Goal: Check status: Check status

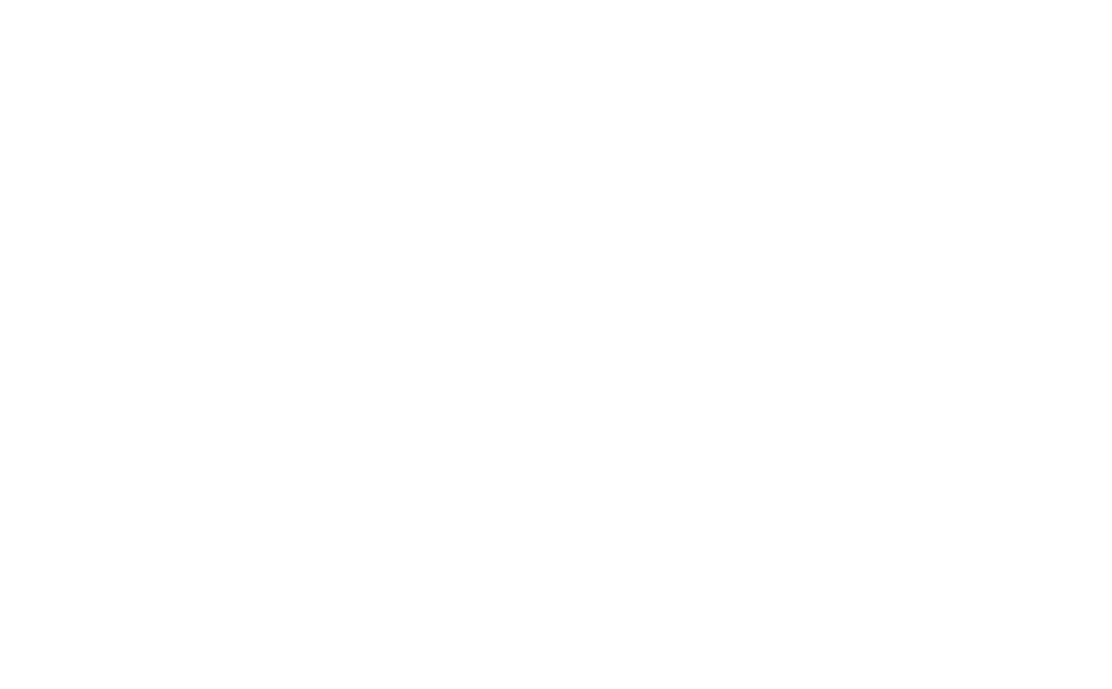
select select "100"
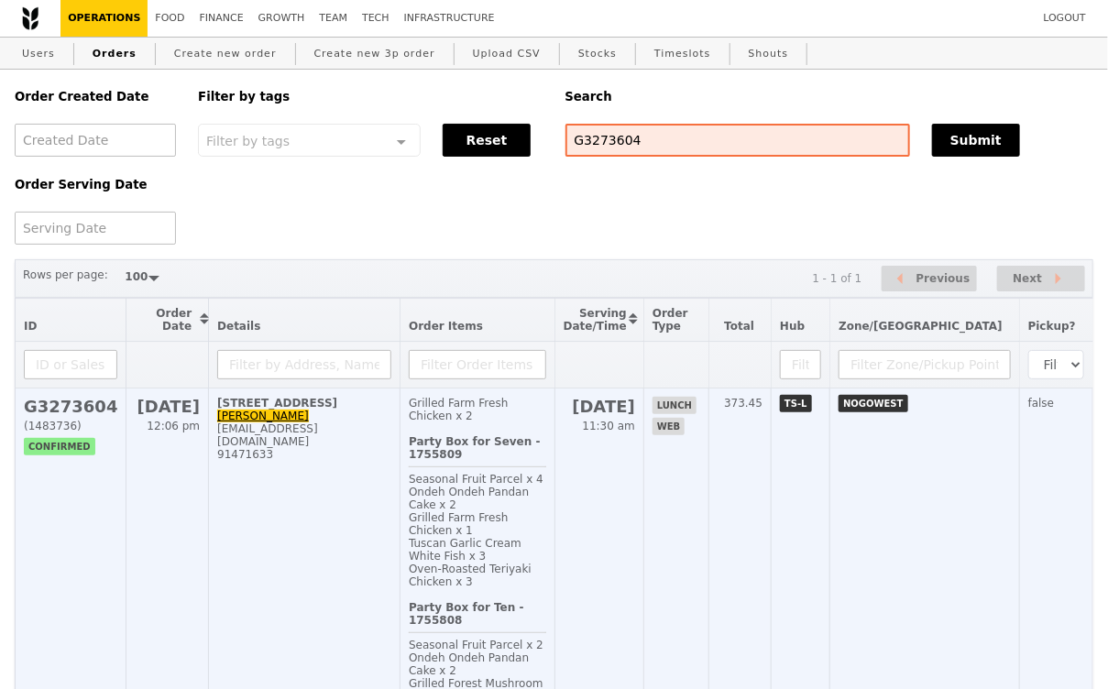
click at [370, 518] on td "[STREET_ADDRESS] Voon [EMAIL_ADDRESS][DOMAIN_NAME] 91471633" at bounding box center [305, 595] width 192 height 413
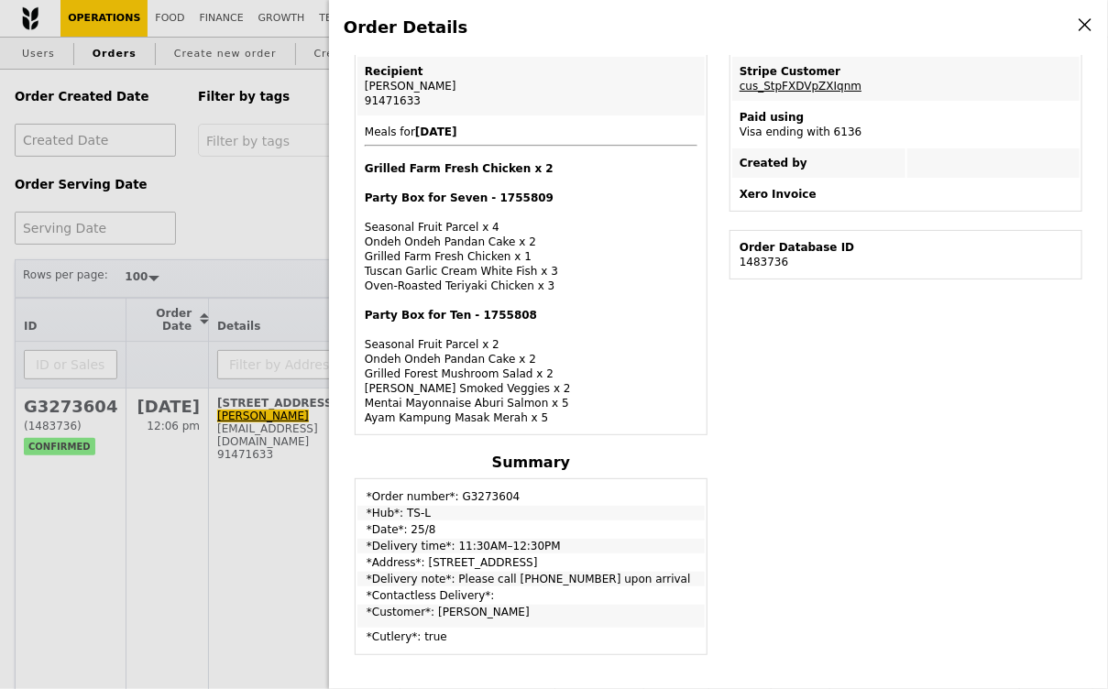
scroll to position [398, 0]
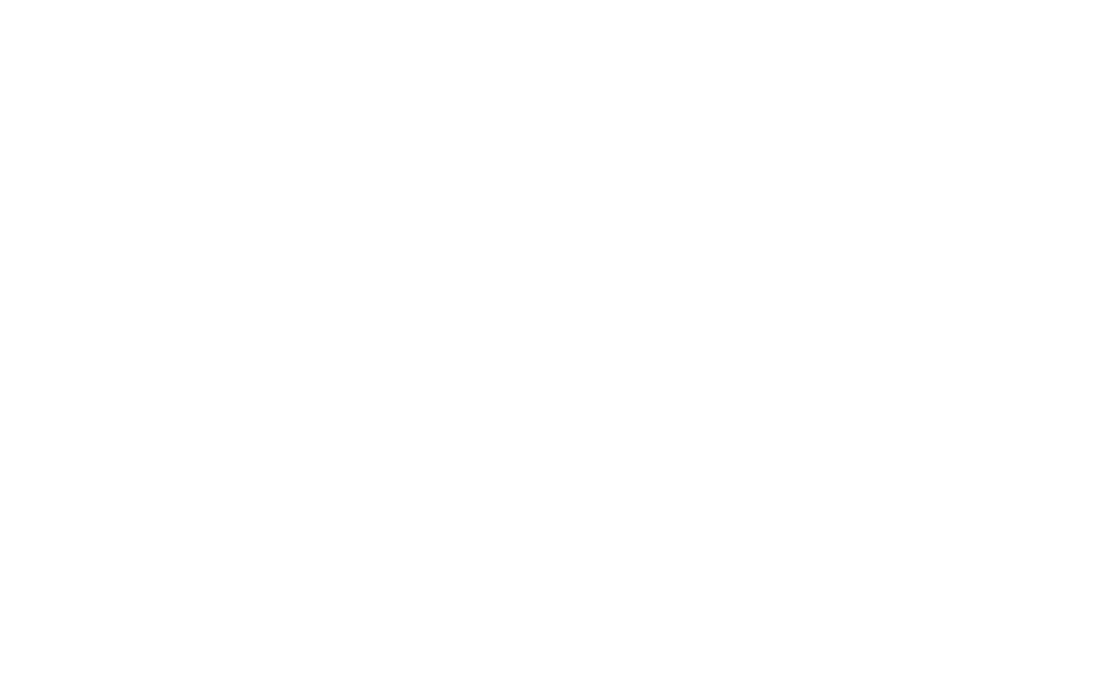
select select "100"
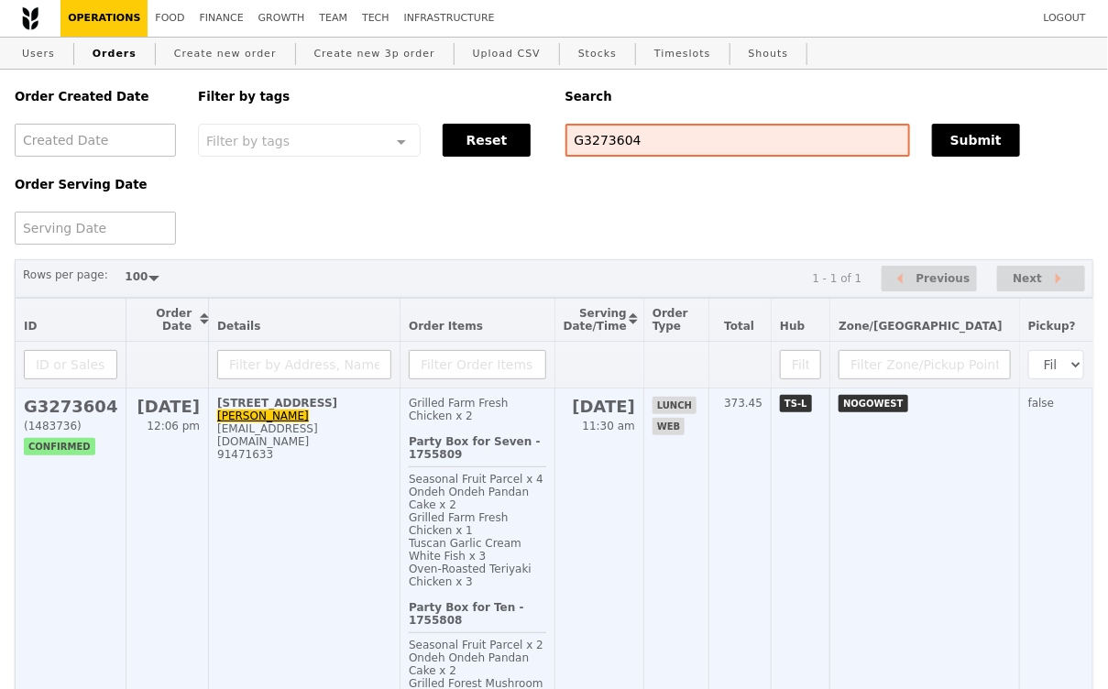
click at [372, 499] on td "[STREET_ADDRESS] Voon [EMAIL_ADDRESS][DOMAIN_NAME] 91471633" at bounding box center [305, 595] width 192 height 413
